Goal: Task Accomplishment & Management: Complete application form

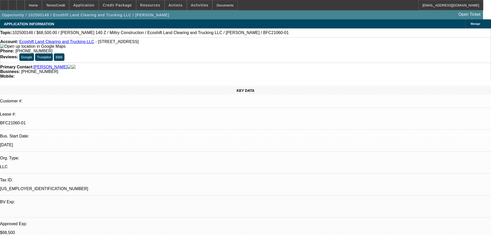
select select "0"
select select "0.1"
select select "4"
select select "0"
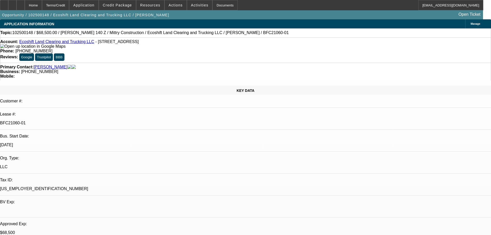
select select "0"
select select "0.1"
select select "4"
select select "0"
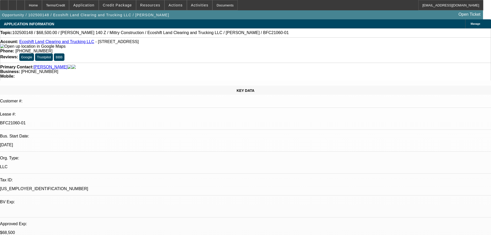
select select "0.1"
select select "4"
select select "0"
select select "0.1"
select select "4"
